Goal: Information Seeking & Learning: Compare options

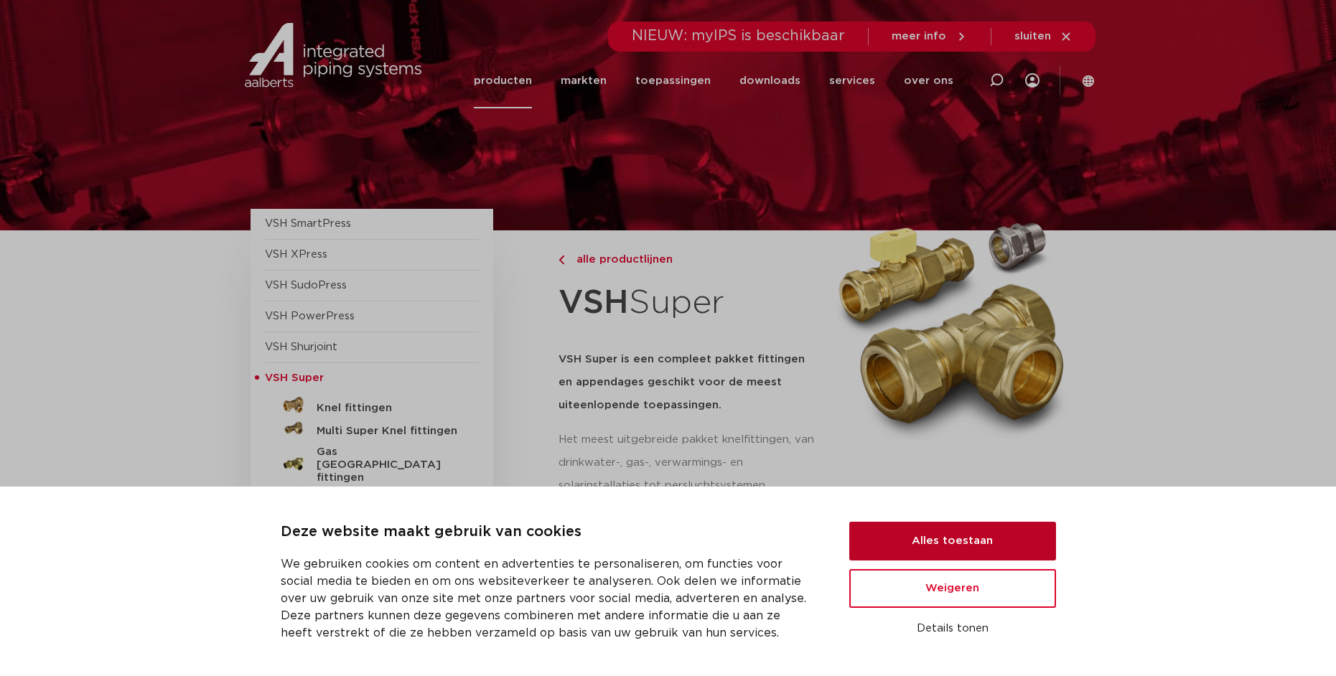
click at [878, 541] on button "Alles toestaan" at bounding box center [952, 541] width 207 height 39
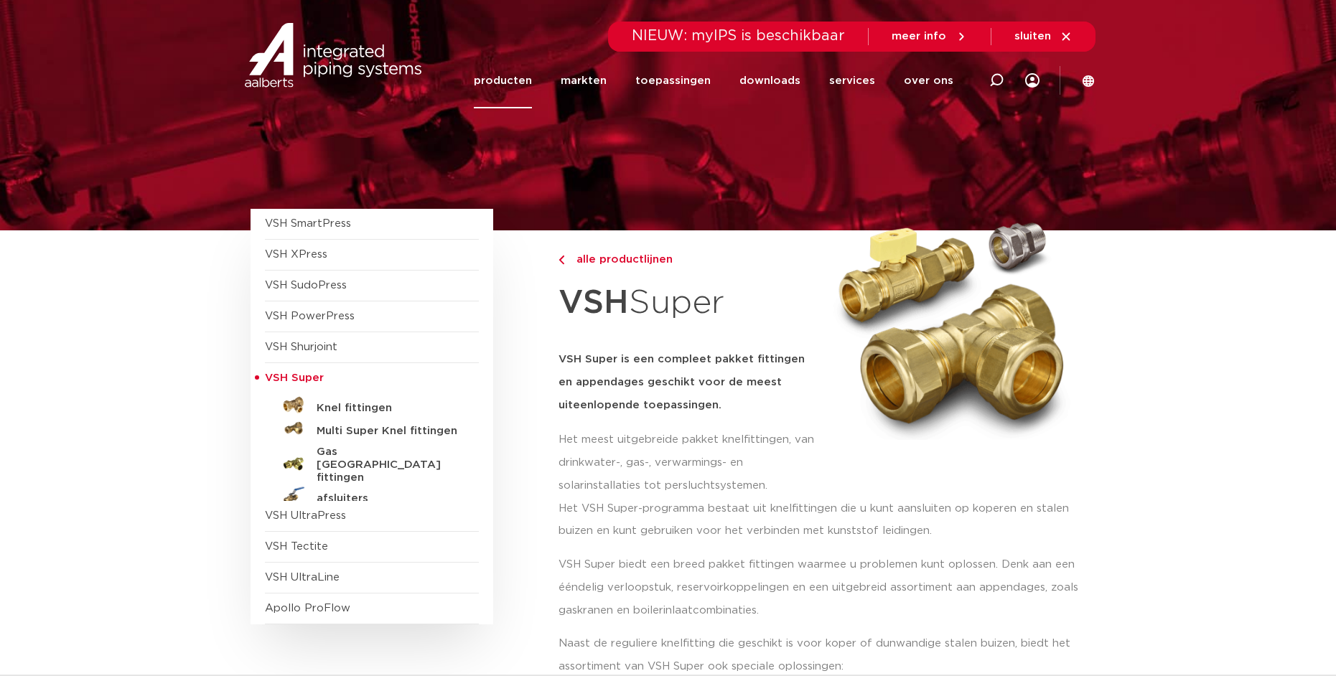
click at [521, 83] on link "producten" at bounding box center [503, 80] width 58 height 55
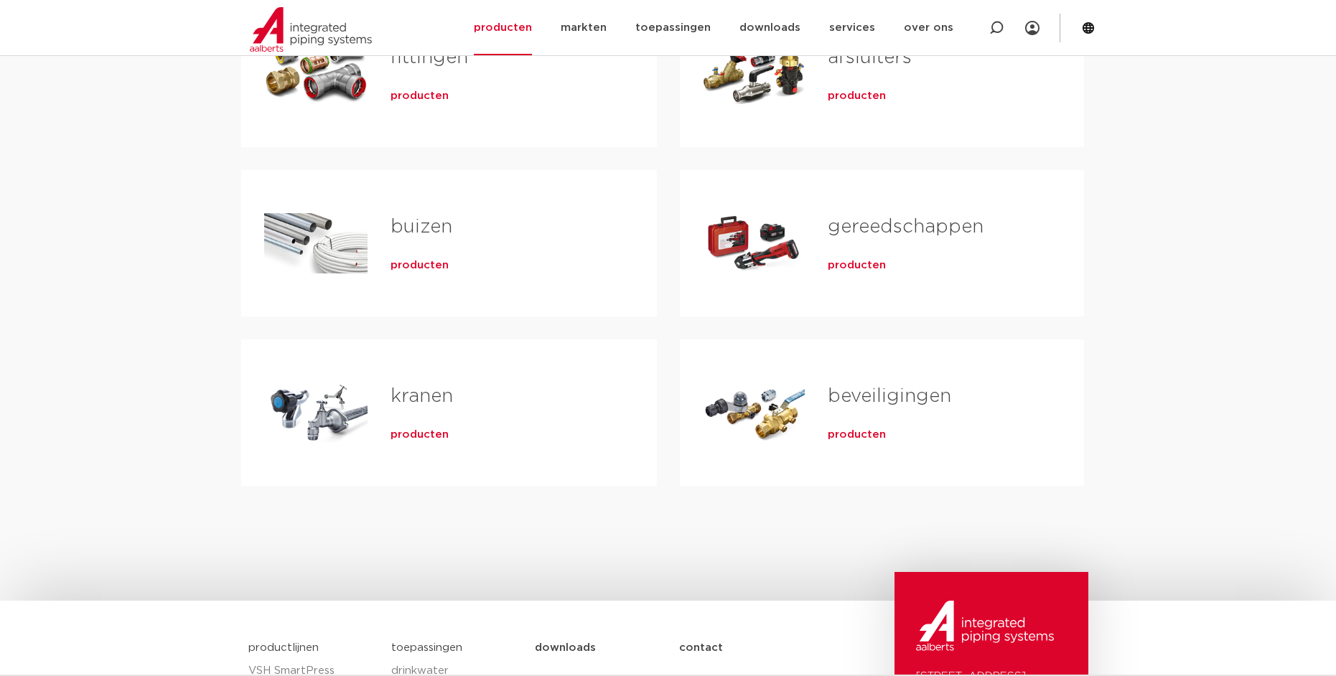
scroll to position [359, 0]
click at [416, 437] on span "producten" at bounding box center [420, 433] width 58 height 14
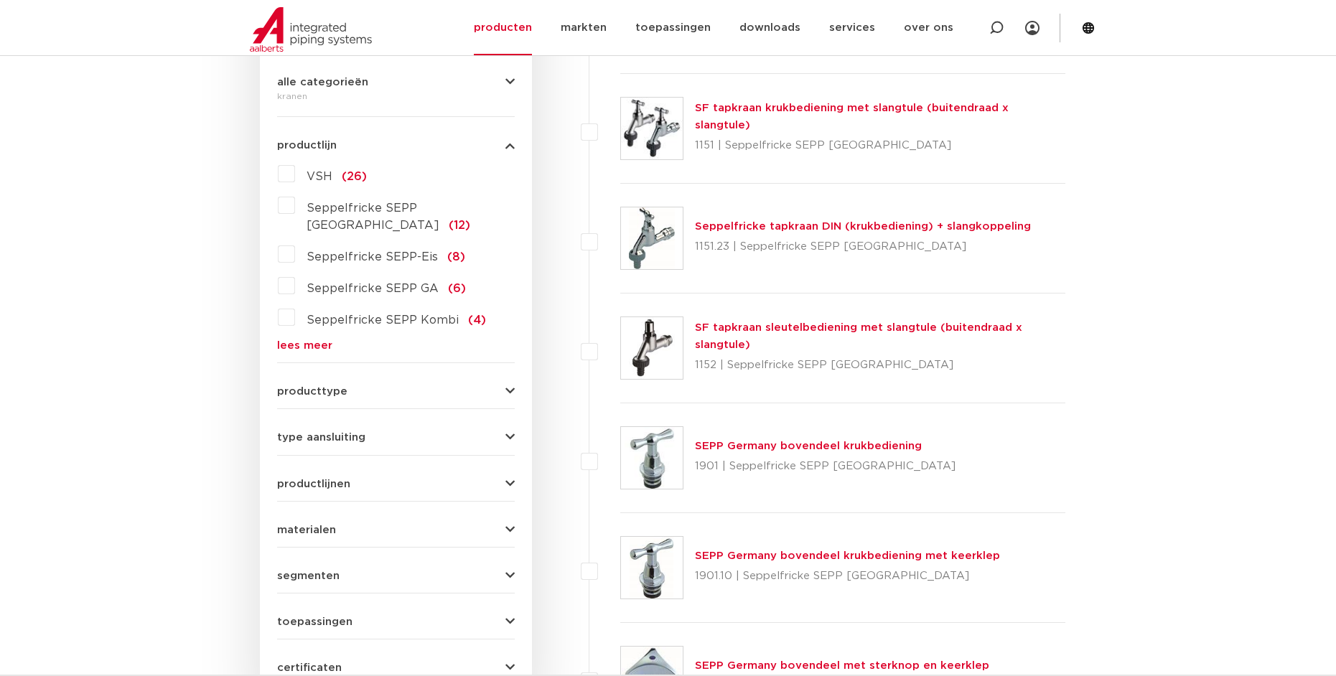
scroll to position [215, 0]
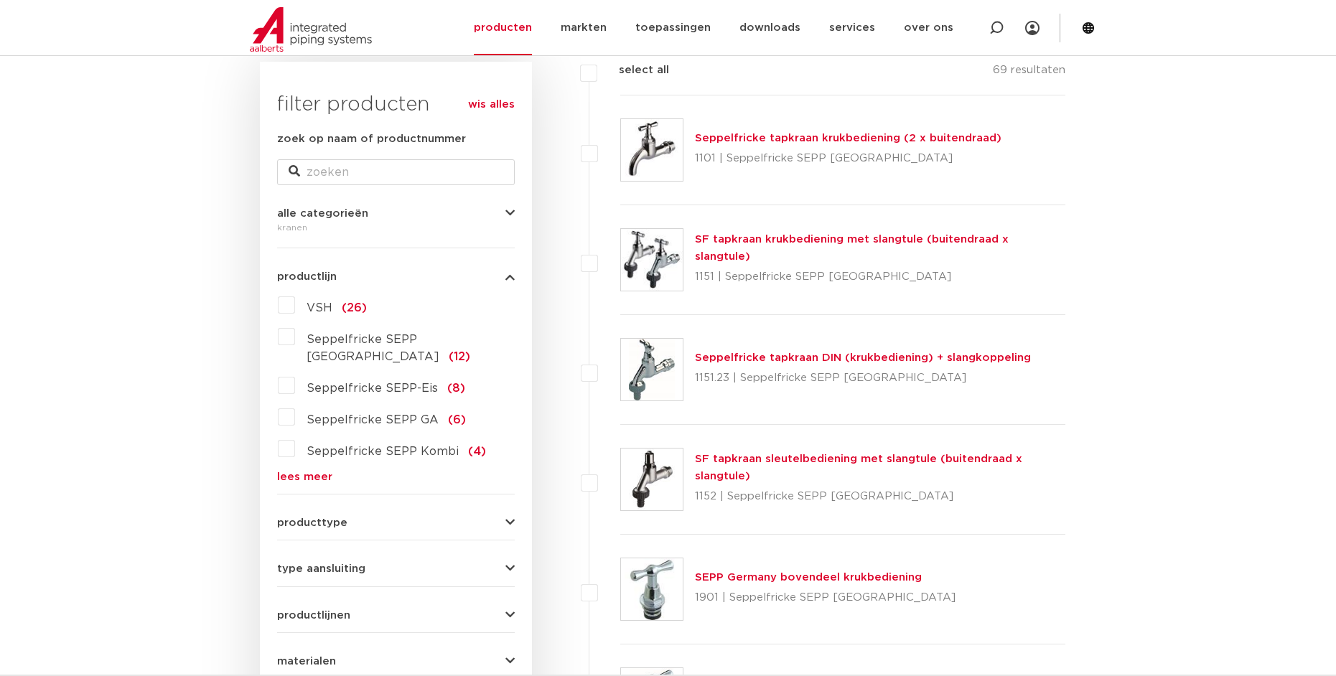
click at [295, 306] on label "VSH (26)" at bounding box center [331, 305] width 72 height 23
click at [0, 0] on input "VSH (26)" at bounding box center [0, 0] width 0 height 0
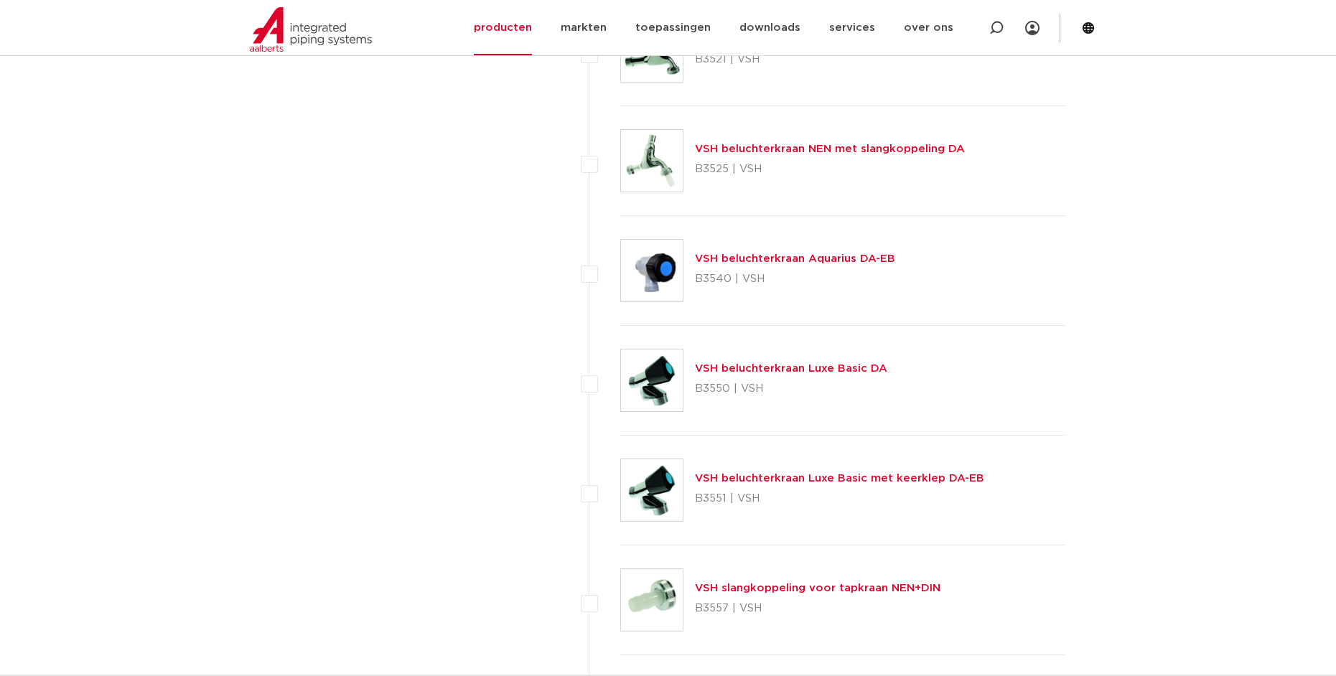
scroll to position [1077, 0]
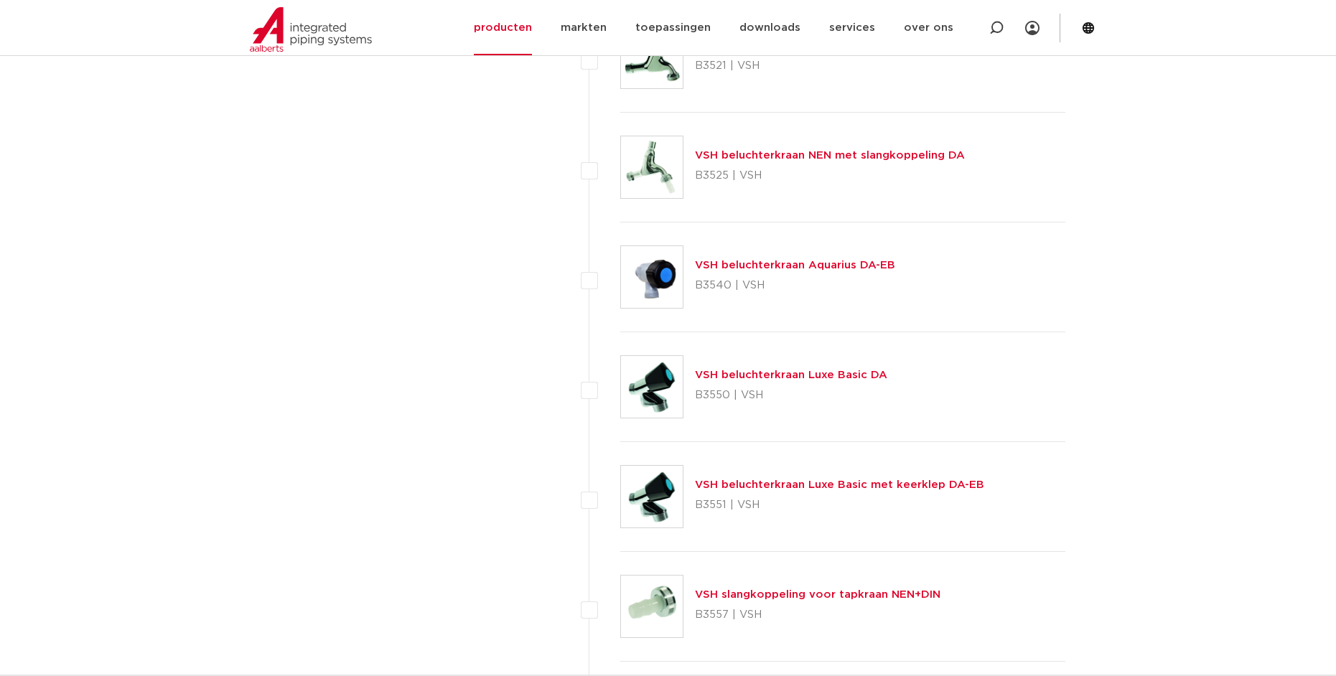
click at [784, 378] on link "VSH beluchterkraan Luxe Basic DA" at bounding box center [791, 375] width 192 height 11
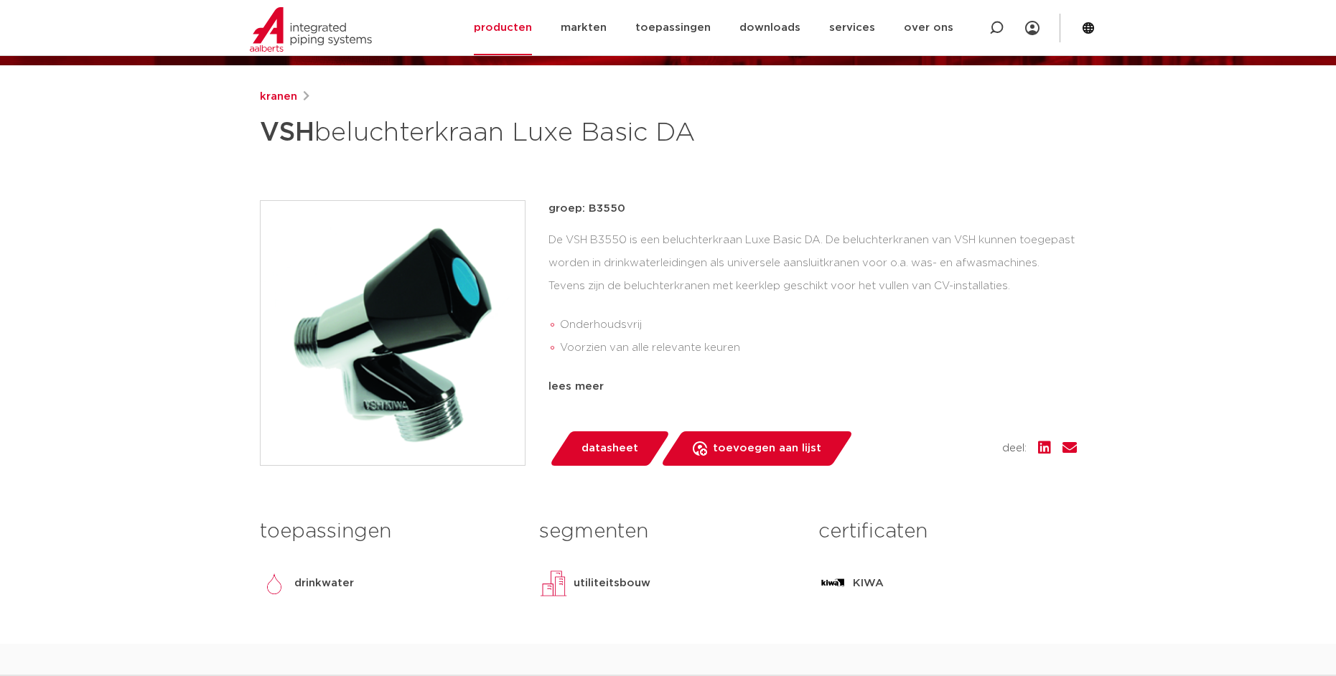
scroll to position [144, 0]
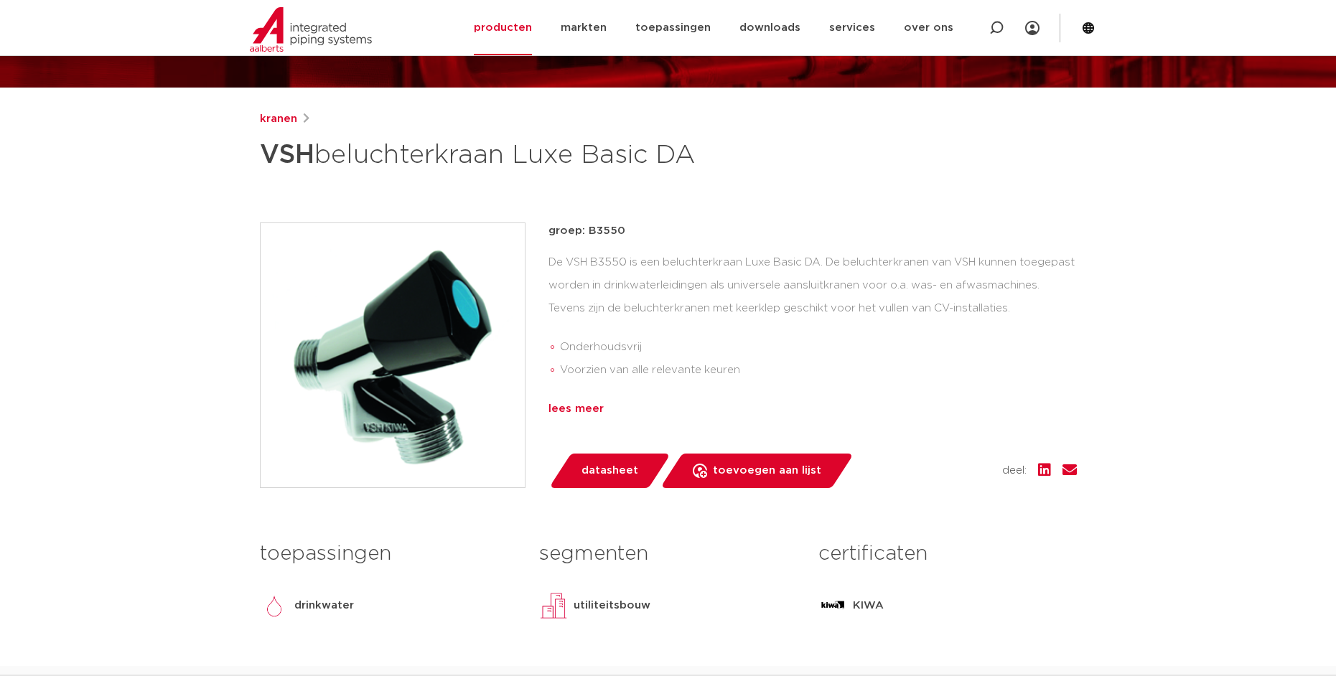
click at [574, 411] on div "lees meer" at bounding box center [812, 409] width 528 height 17
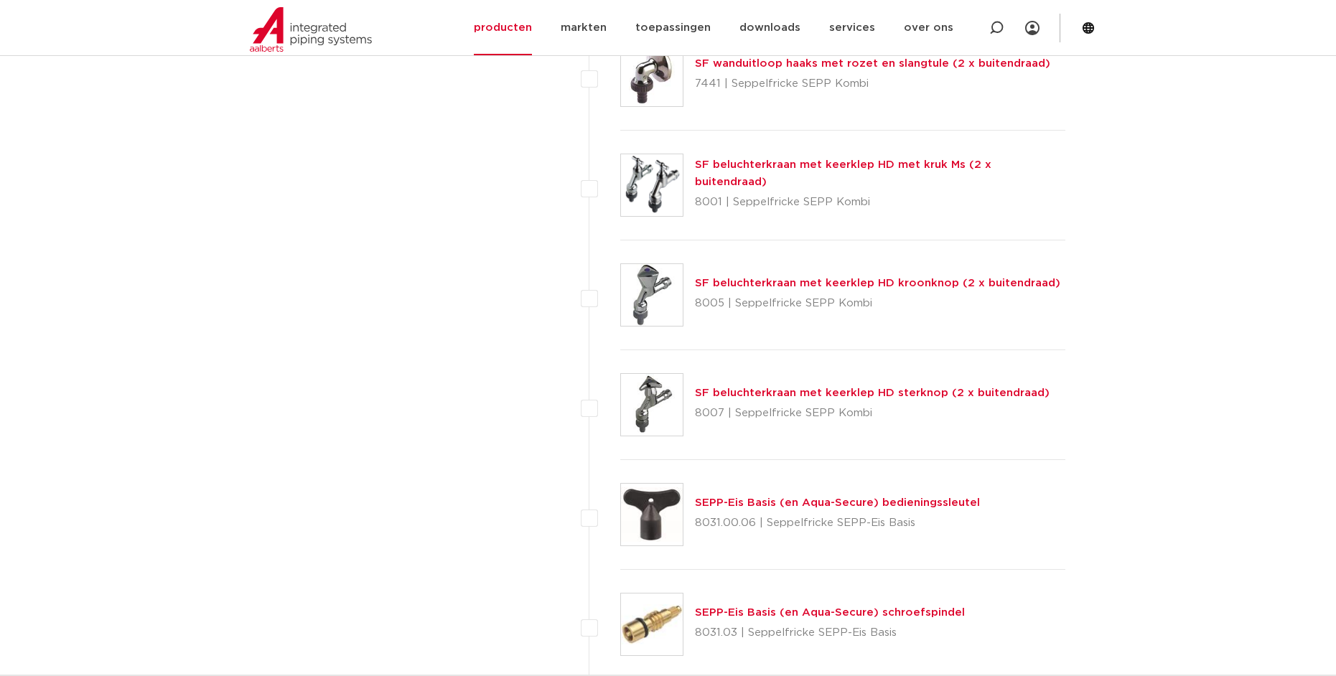
scroll to position [1938, 0]
click at [747, 282] on link "SF beluchterkraan met keerklep HD kroonknop (2 x buitendraad)" at bounding box center [877, 282] width 365 height 11
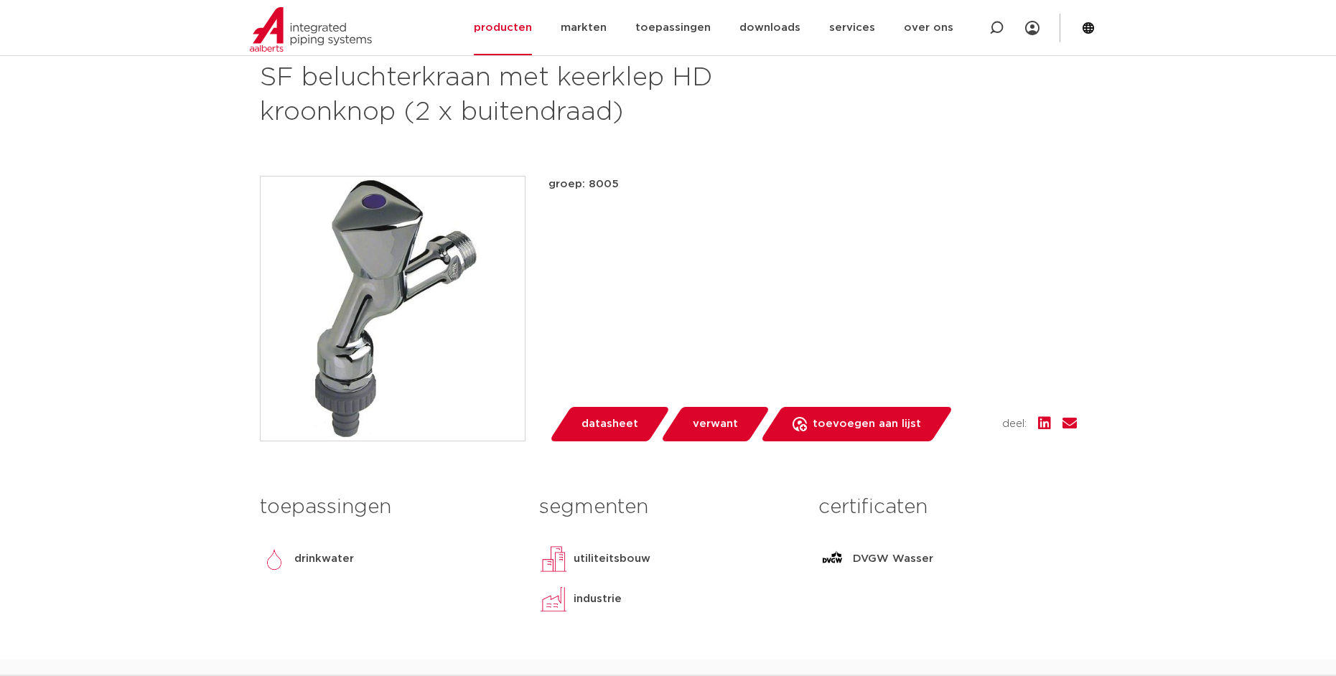
scroll to position [215, 0]
click at [663, 29] on link "toepassingen" at bounding box center [672, 27] width 75 height 55
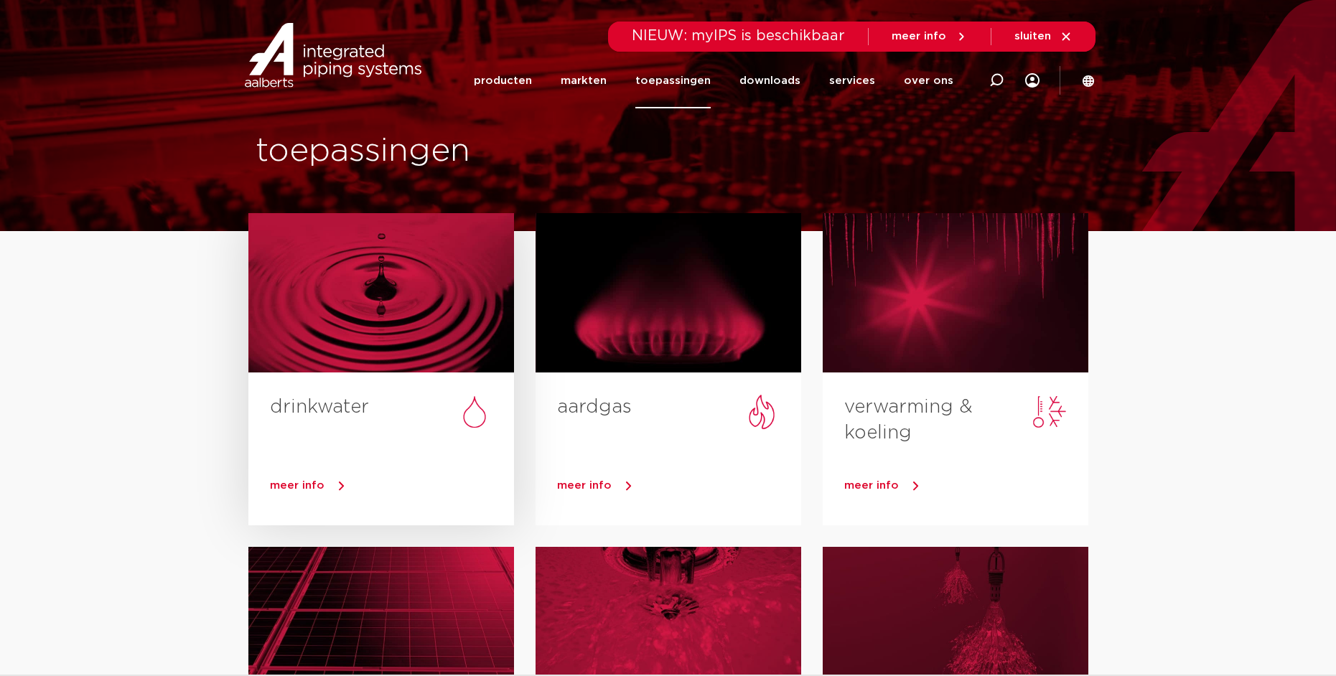
click at [399, 290] on div at bounding box center [381, 292] width 266 height 159
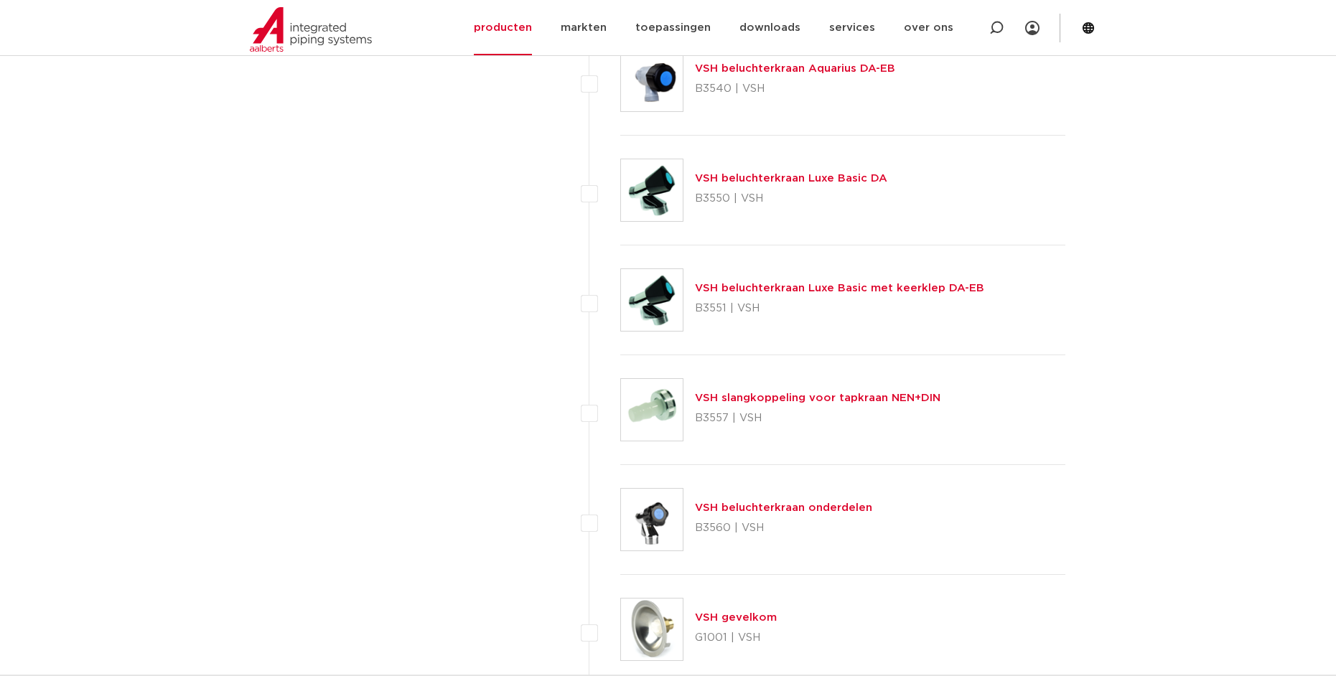
scroll to position [5456, 0]
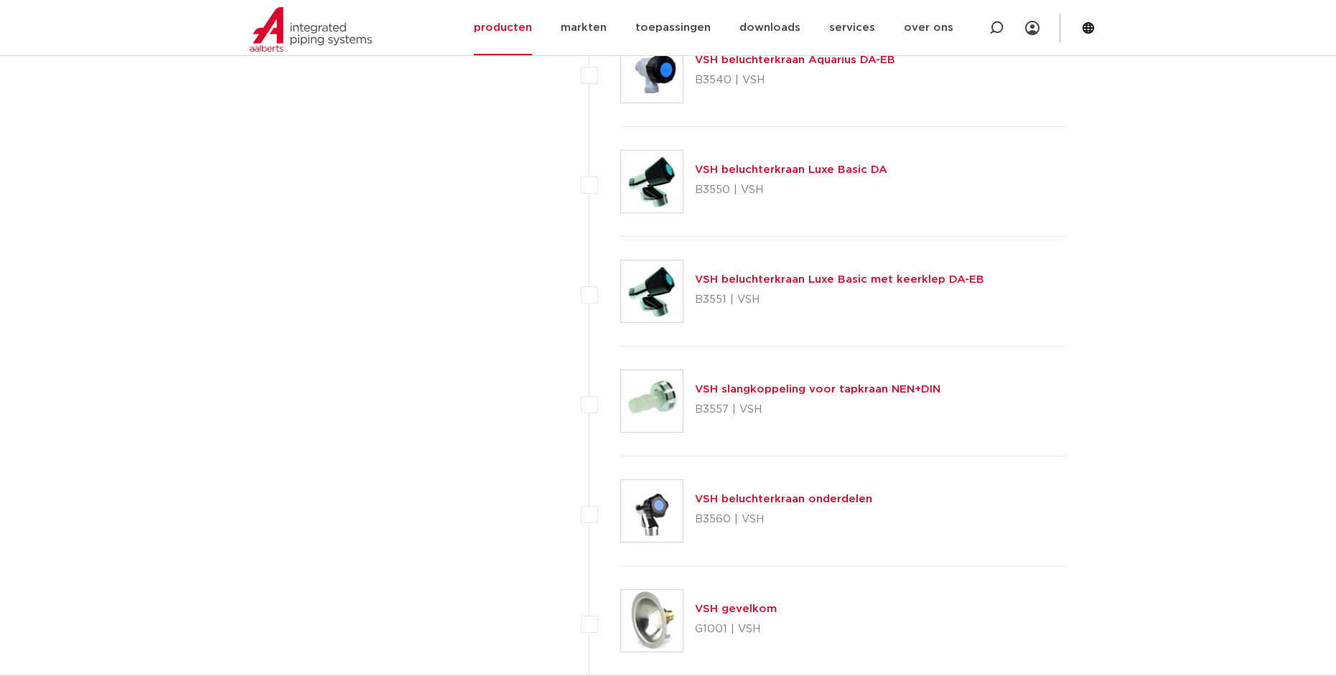
click at [854, 279] on link "VSH beluchterkraan Luxe Basic met keerklep DA-EB" at bounding box center [839, 279] width 289 height 11
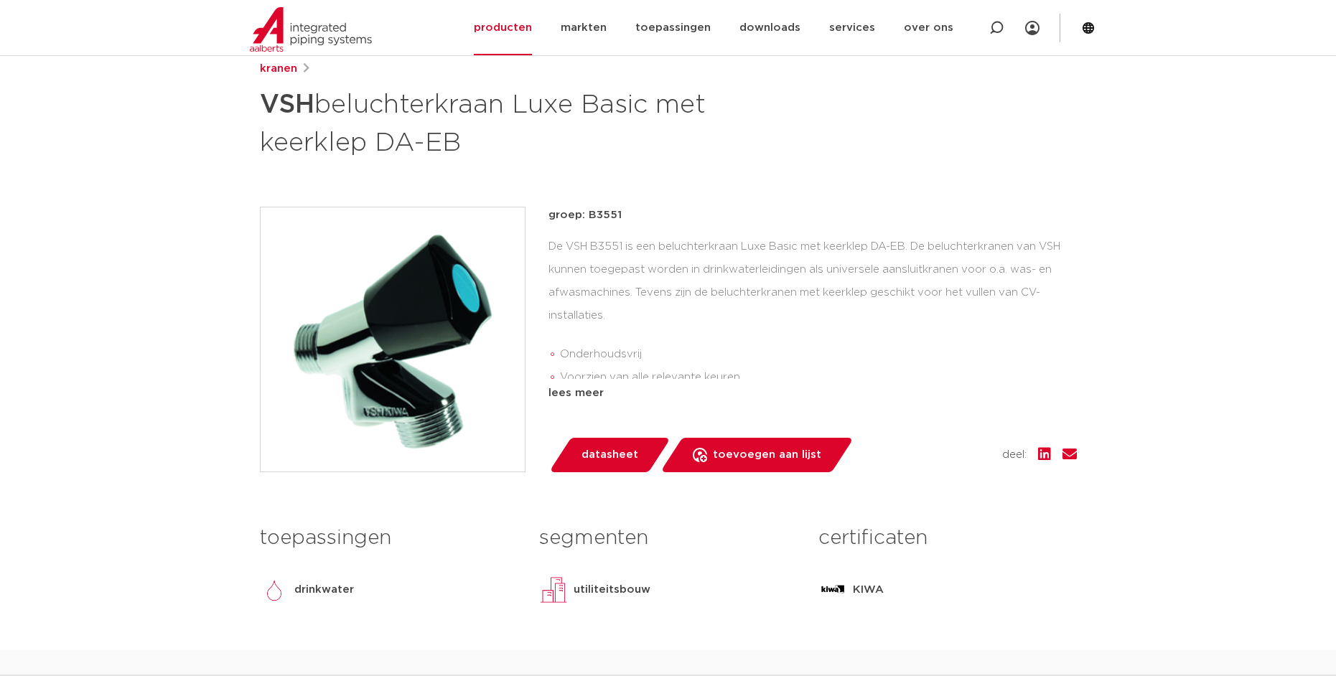
scroll to position [215, 0]
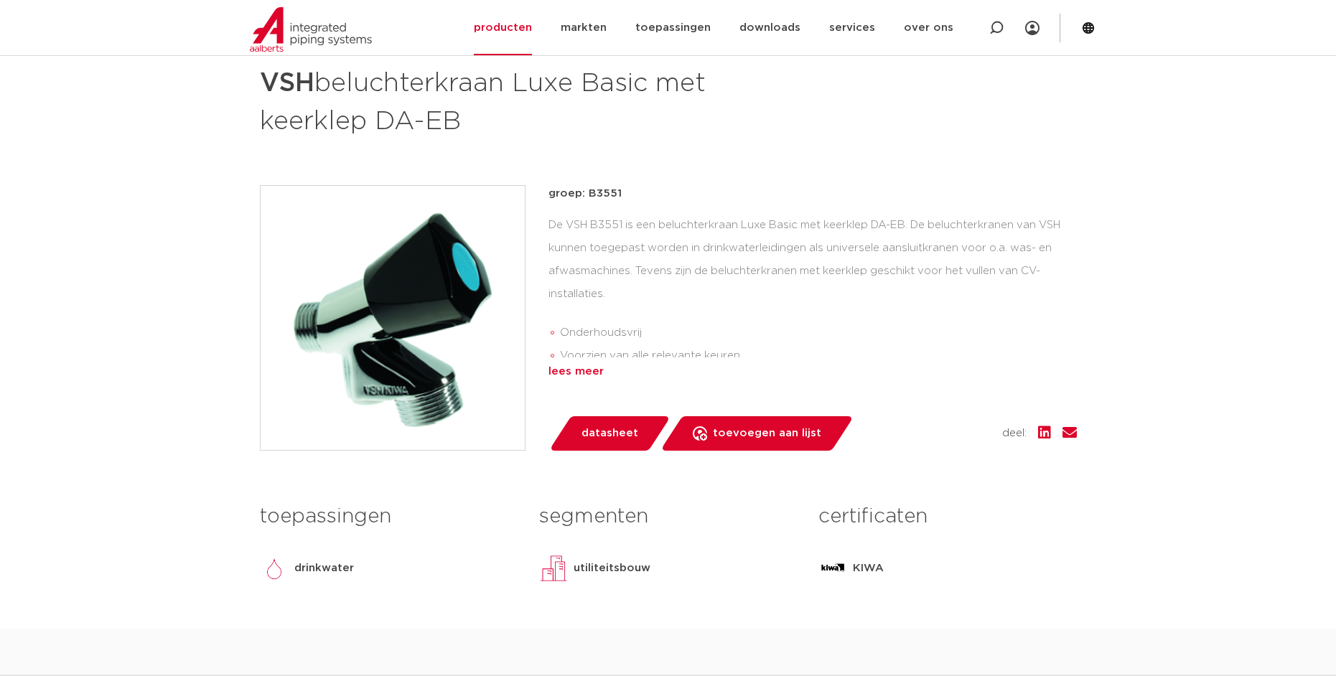
click at [579, 369] on div "lees meer" at bounding box center [812, 371] width 528 height 17
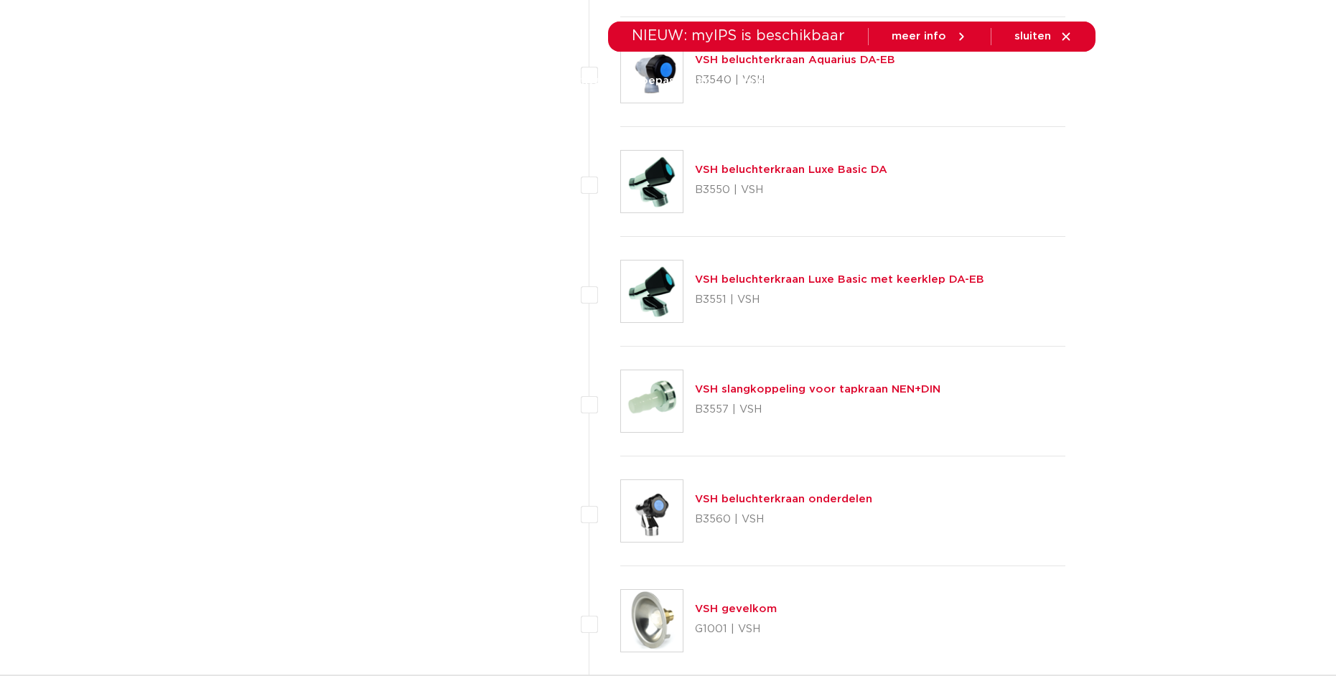
click at [735, 173] on link "VSH beluchterkraan Luxe Basic DA" at bounding box center [791, 169] width 192 height 11
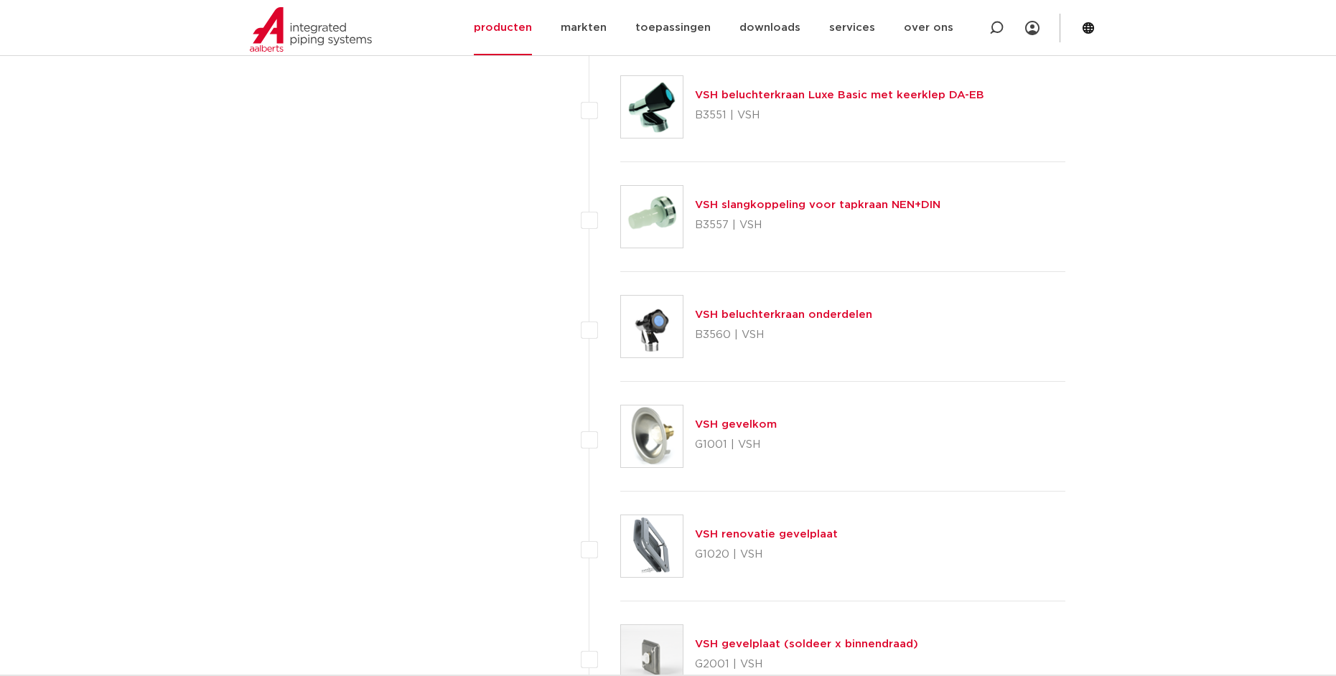
scroll to position [5599, 0]
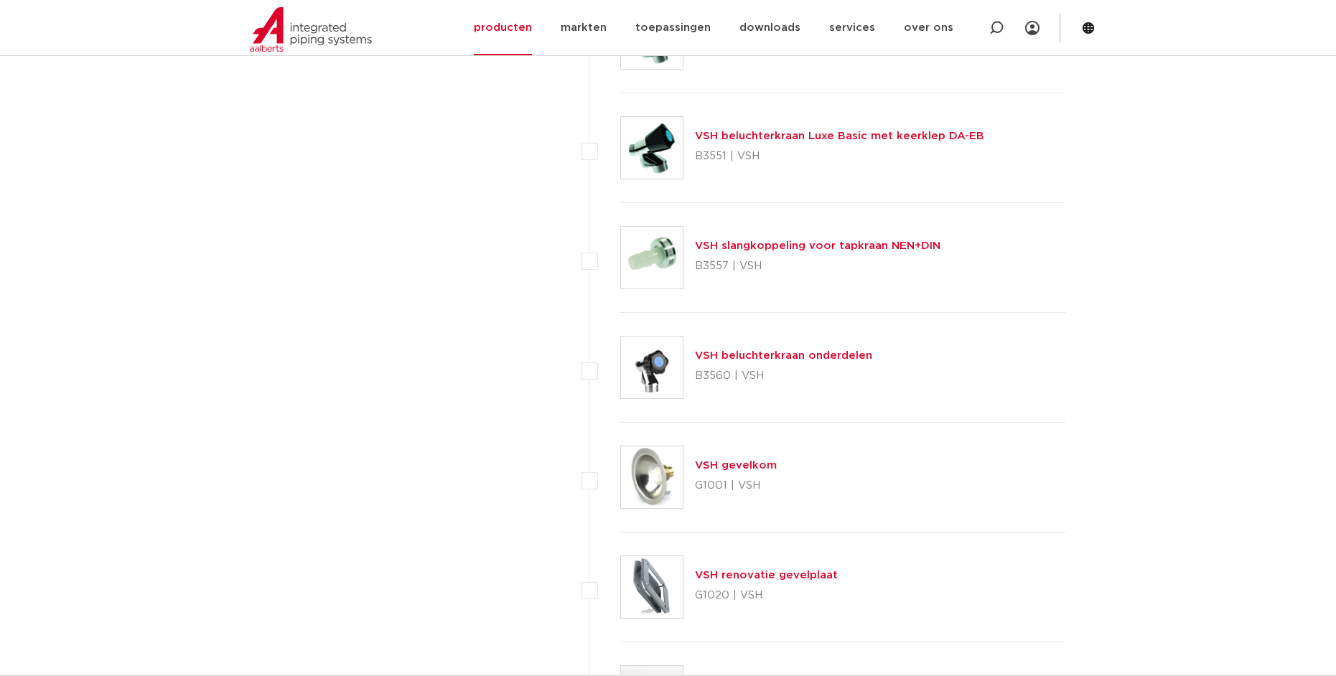
click at [759, 354] on link "VSH beluchterkraan onderdelen" at bounding box center [783, 355] width 177 height 11
